Goal: Task Accomplishment & Management: Manage account settings

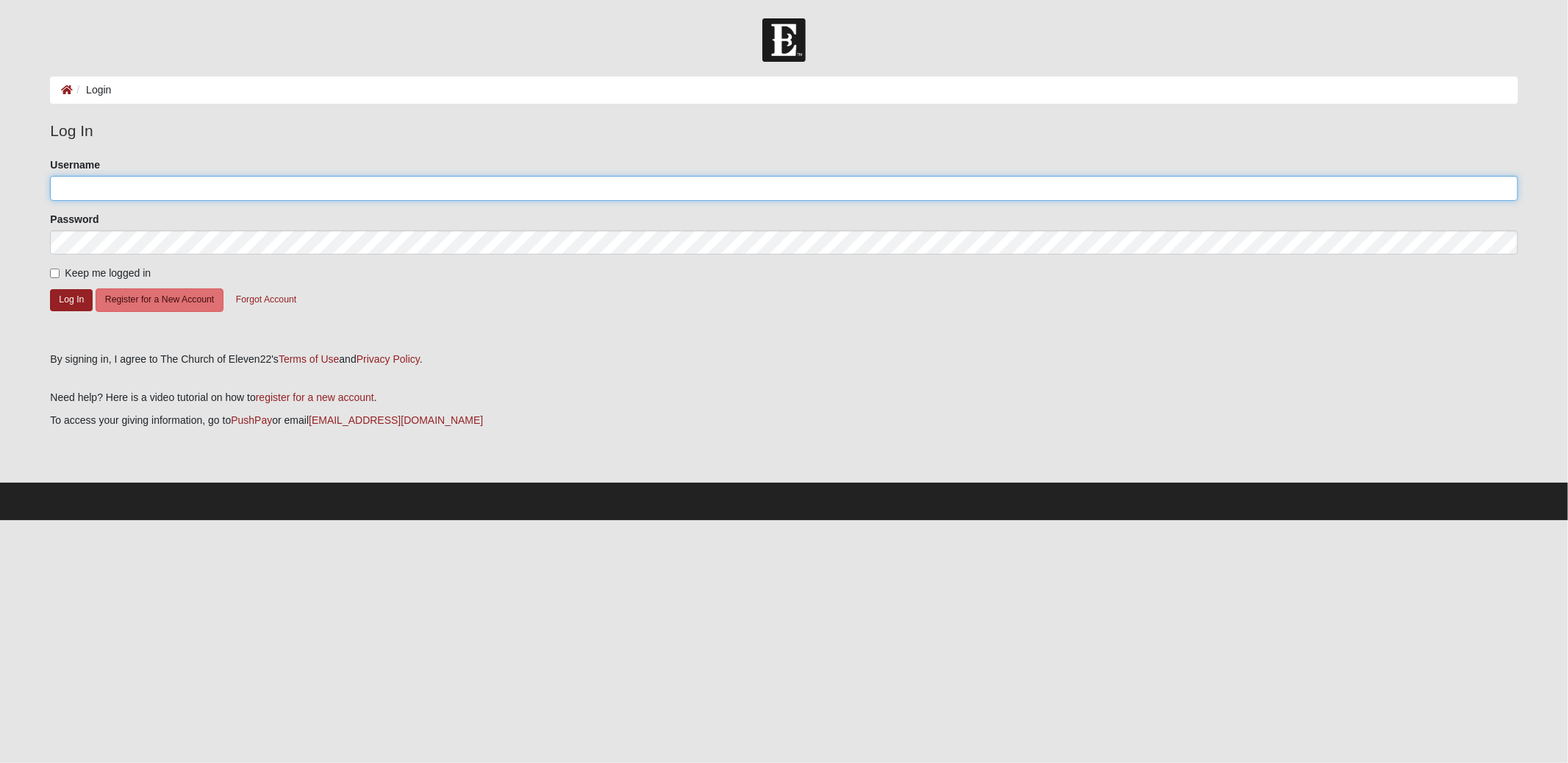
type input "gldarter"
click at [52, 275] on input "Keep me logged in" at bounding box center [54, 273] width 9 height 9
checkbox input "true"
click at [69, 299] on button "Log In" at bounding box center [71, 299] width 43 height 21
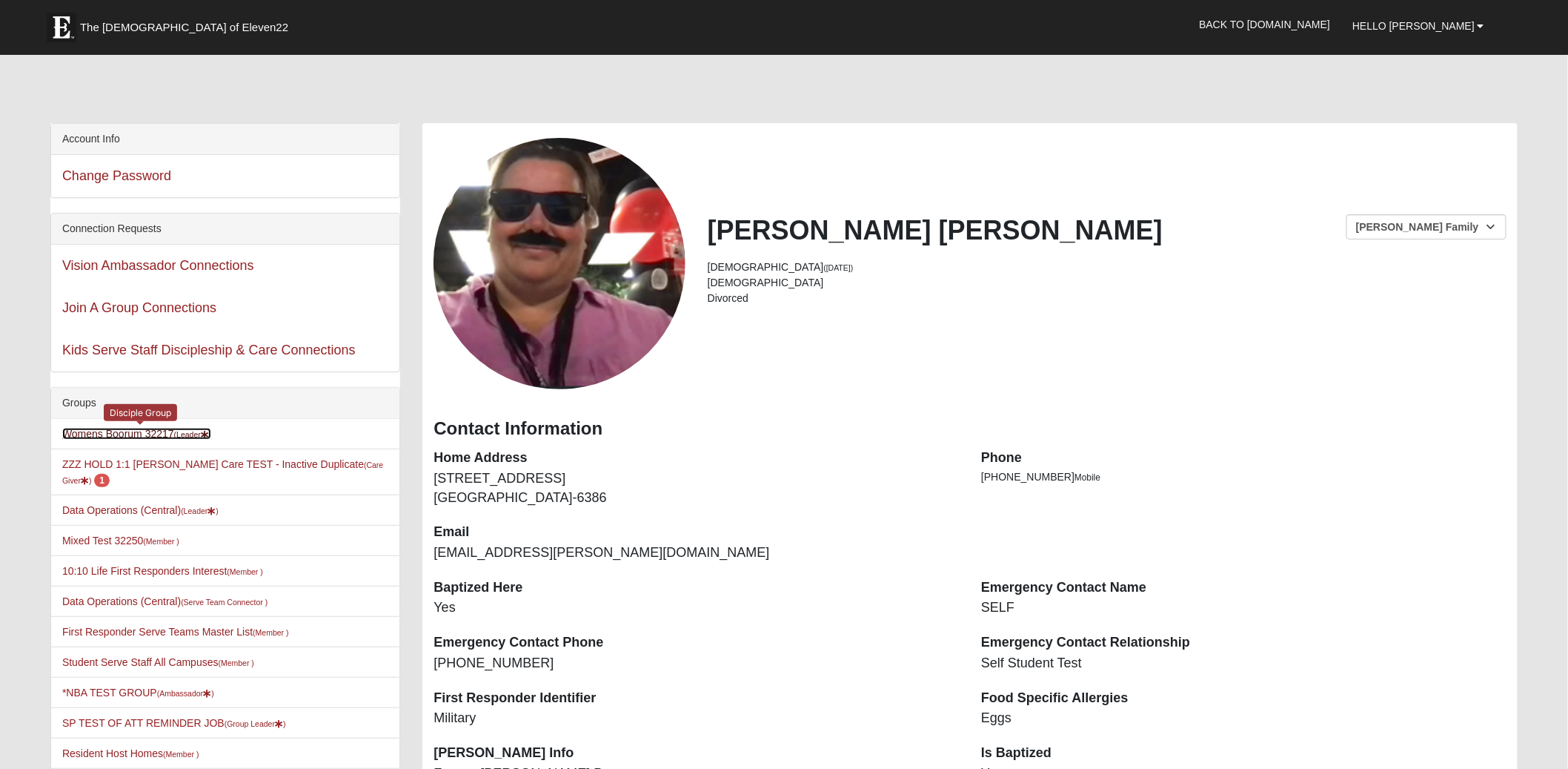
click at [162, 431] on link "Womens Boorum 32217 (Leader )" at bounding box center [136, 433] width 149 height 12
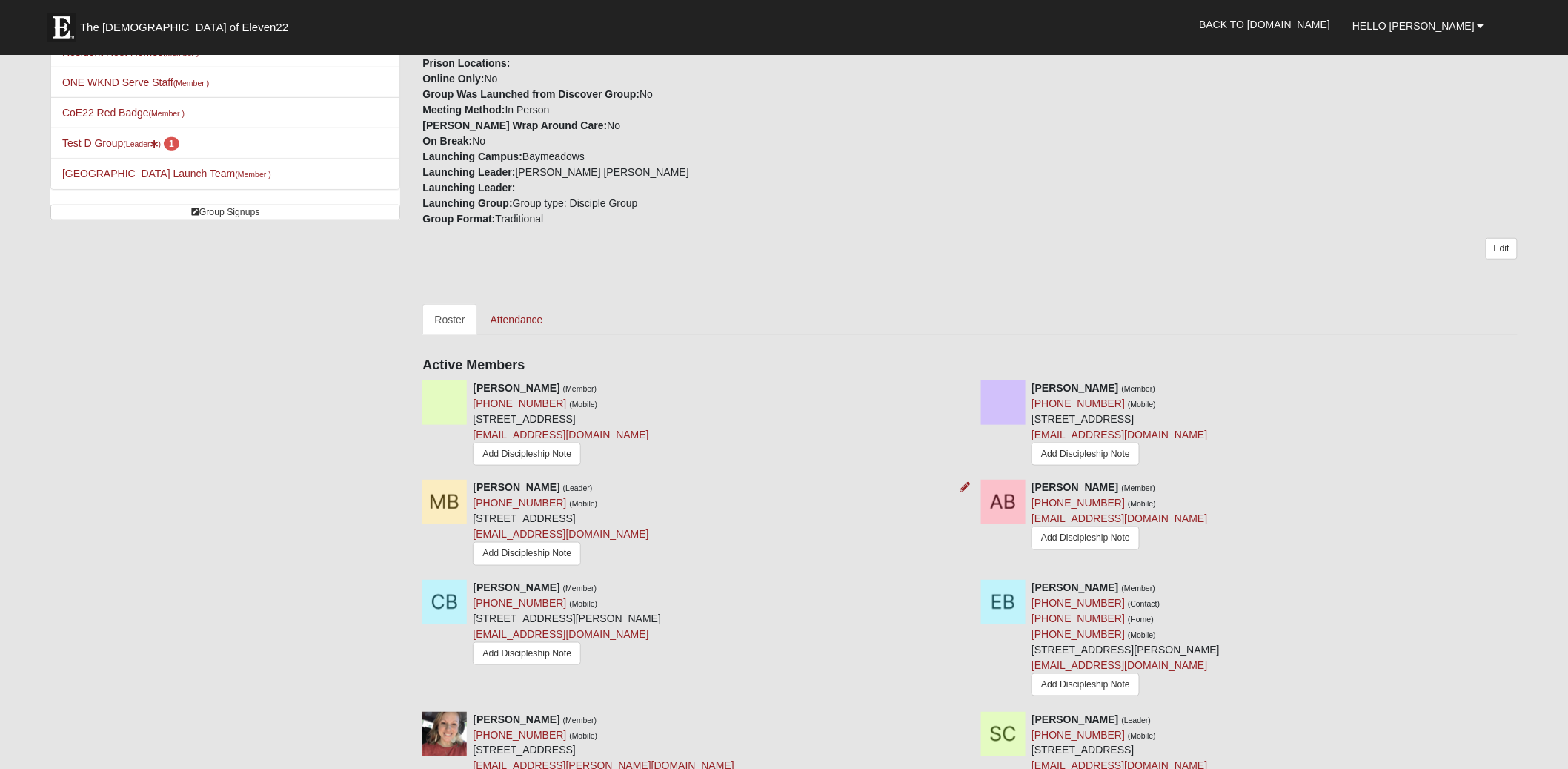
scroll to position [420, 0]
click at [516, 322] on link "Attendance" at bounding box center [517, 322] width 76 height 31
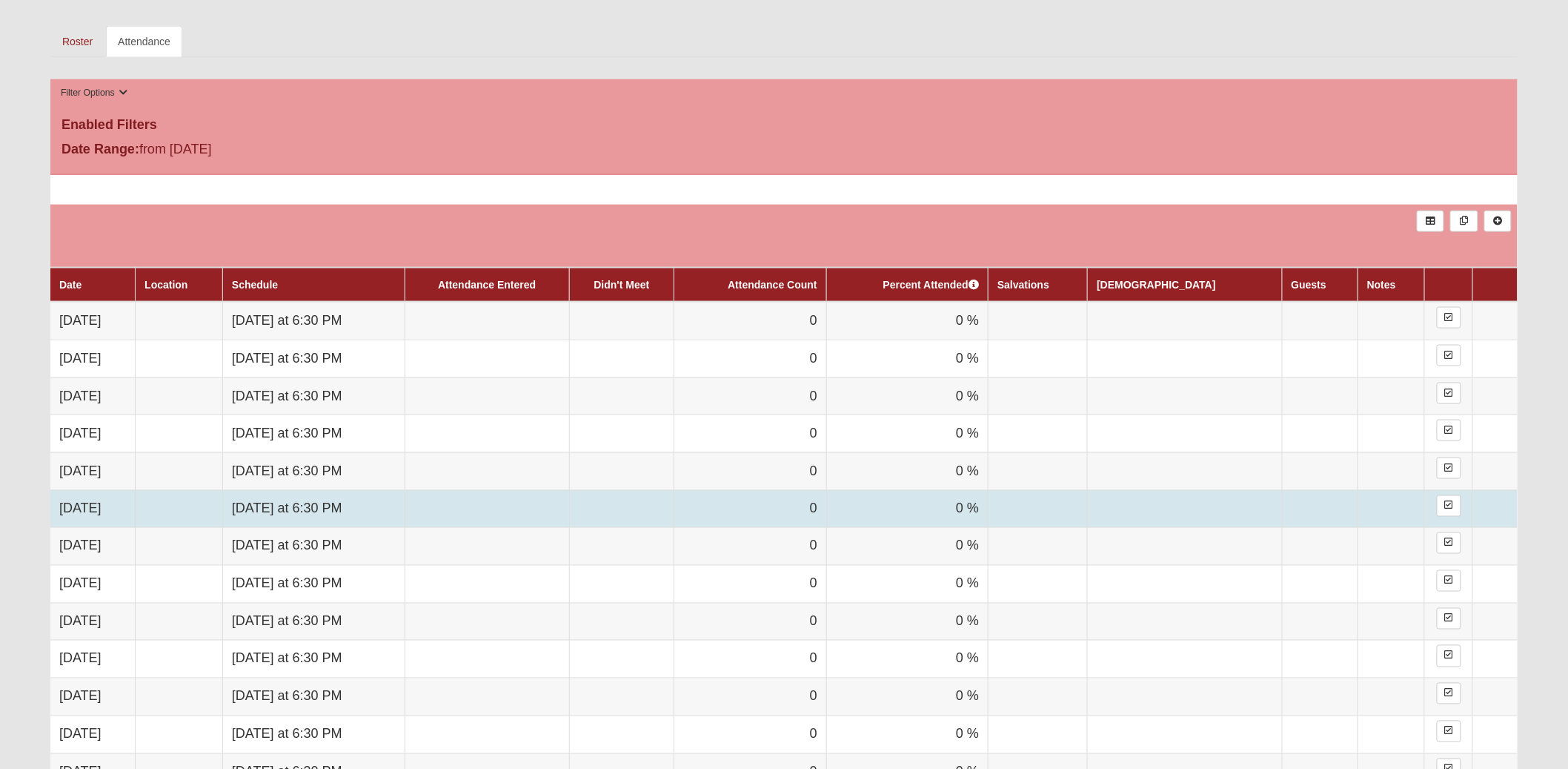
scroll to position [686, 0]
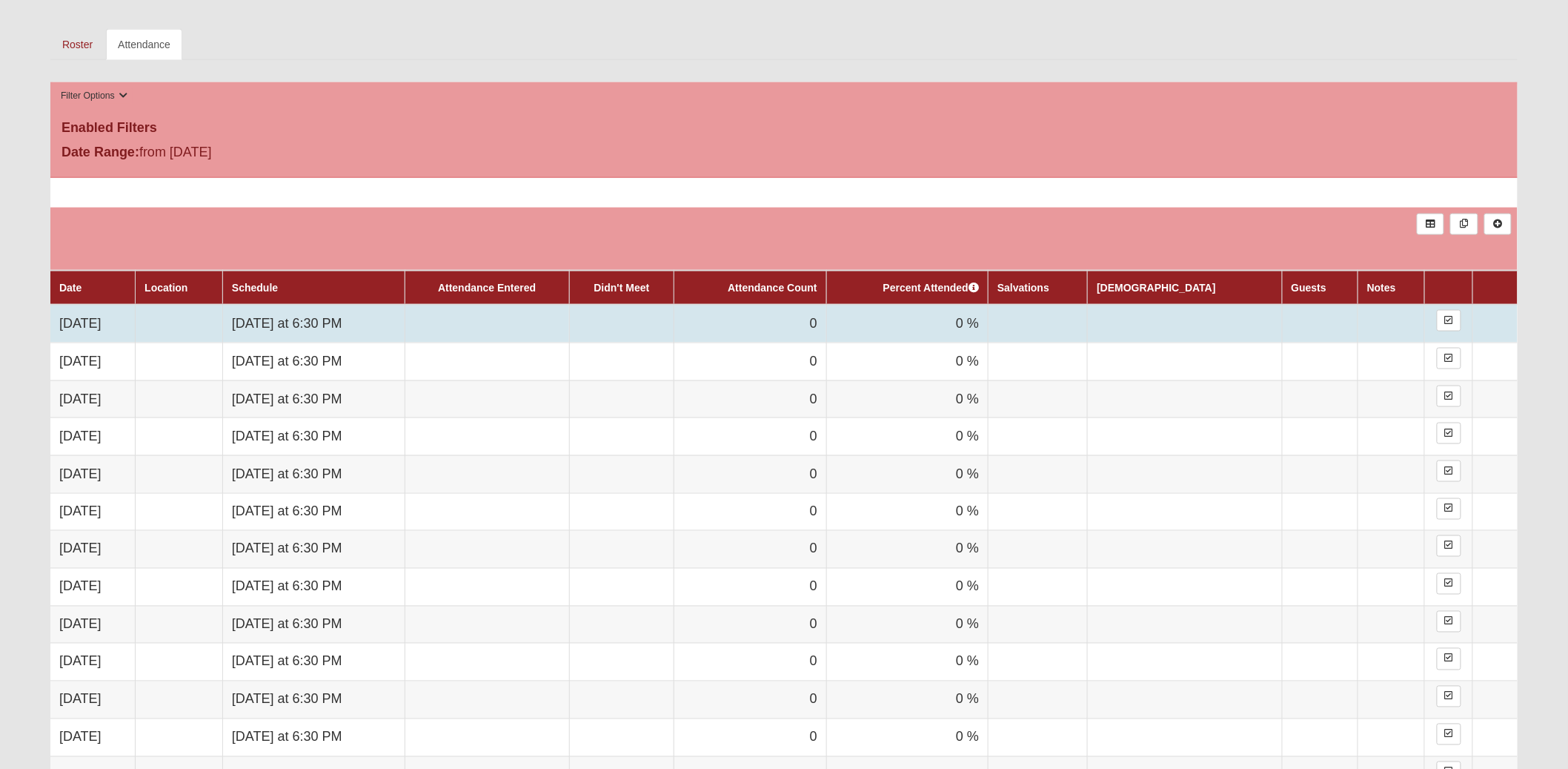
click at [952, 322] on td "0 %" at bounding box center [907, 323] width 162 height 37
